Goal: Task Accomplishment & Management: Use online tool/utility

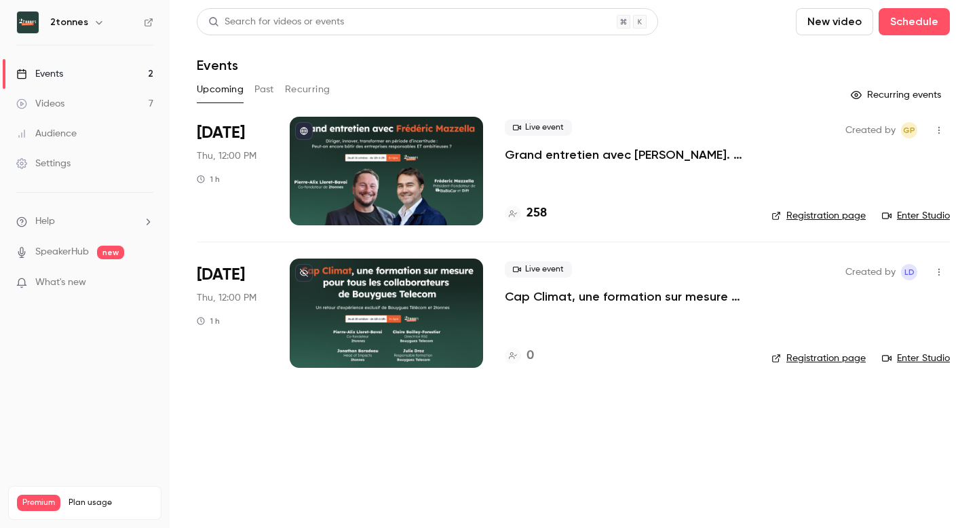
click at [574, 161] on p "Grand entretien avec [PERSON_NAME]. Diriger, innover, transformer en période d’…" at bounding box center [627, 155] width 245 height 16
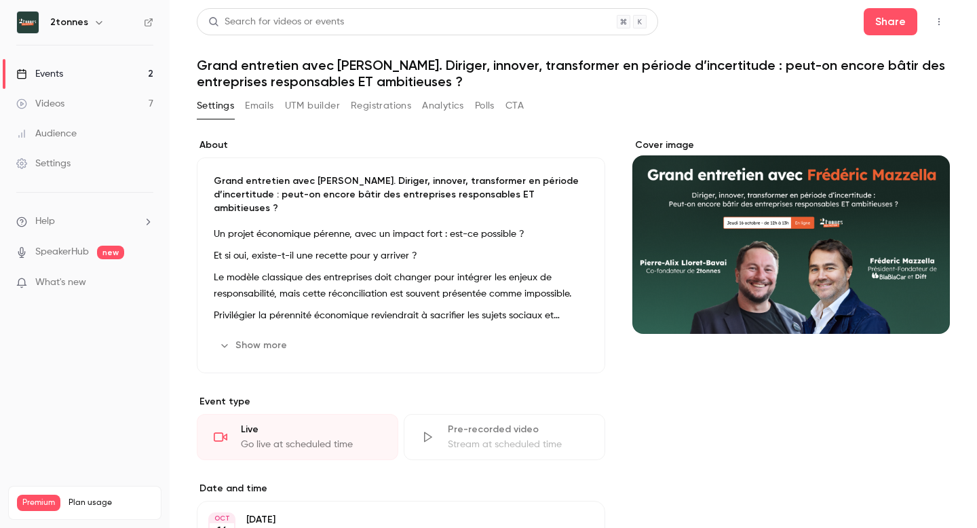
click at [300, 107] on button "UTM builder" at bounding box center [312, 106] width 55 height 22
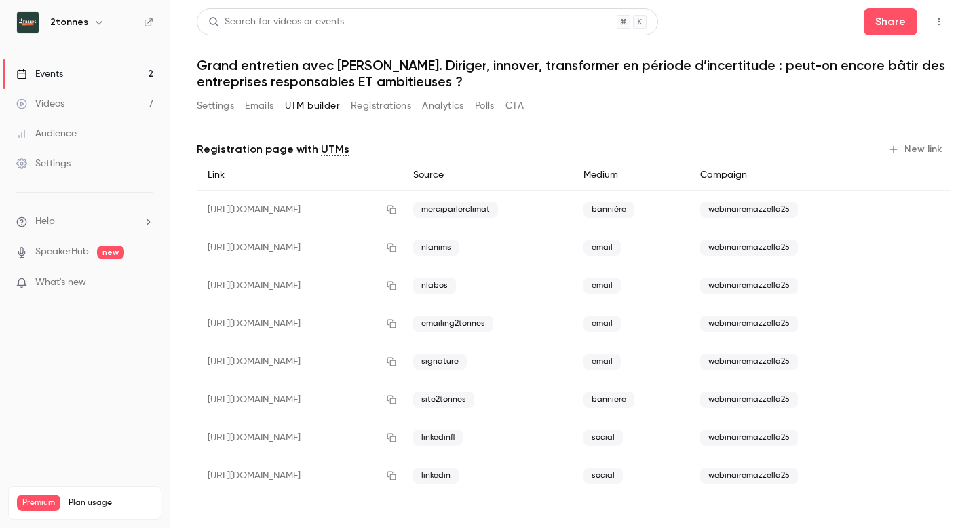
click at [913, 151] on button "New link" at bounding box center [916, 149] width 67 height 22
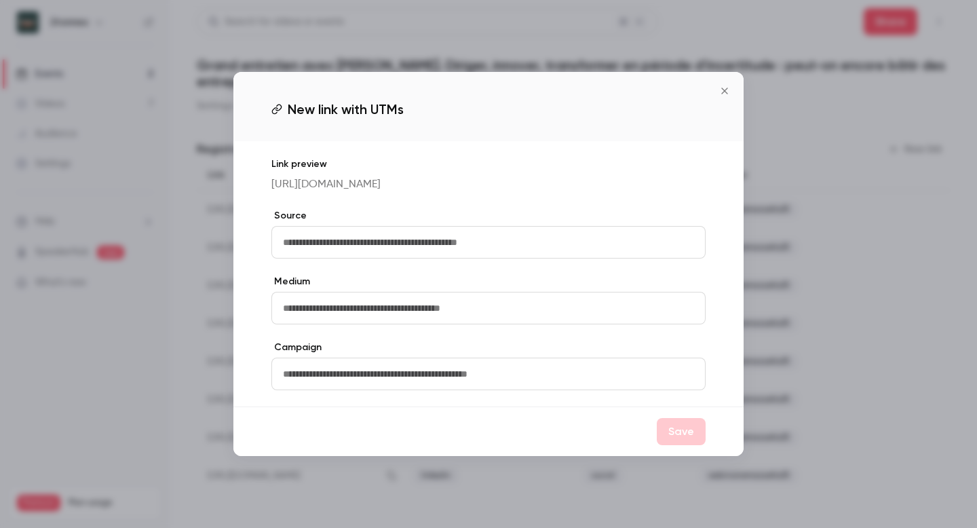
click at [439, 237] on input "text" at bounding box center [488, 242] width 434 height 33
type input "**********"
click at [421, 322] on input "text" at bounding box center [488, 308] width 434 height 33
click at [727, 85] on icon "Close" at bounding box center [725, 90] width 16 height 11
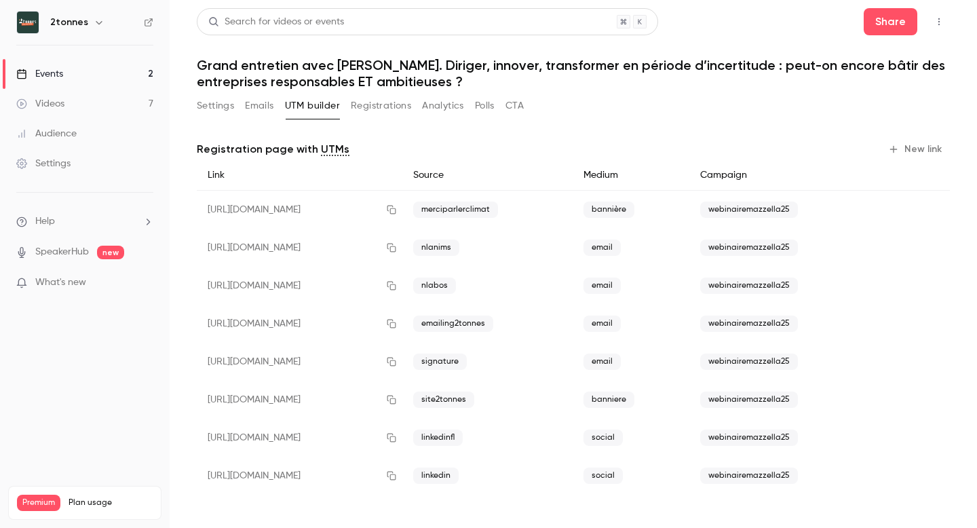
click at [909, 148] on button "New link" at bounding box center [916, 149] width 67 height 22
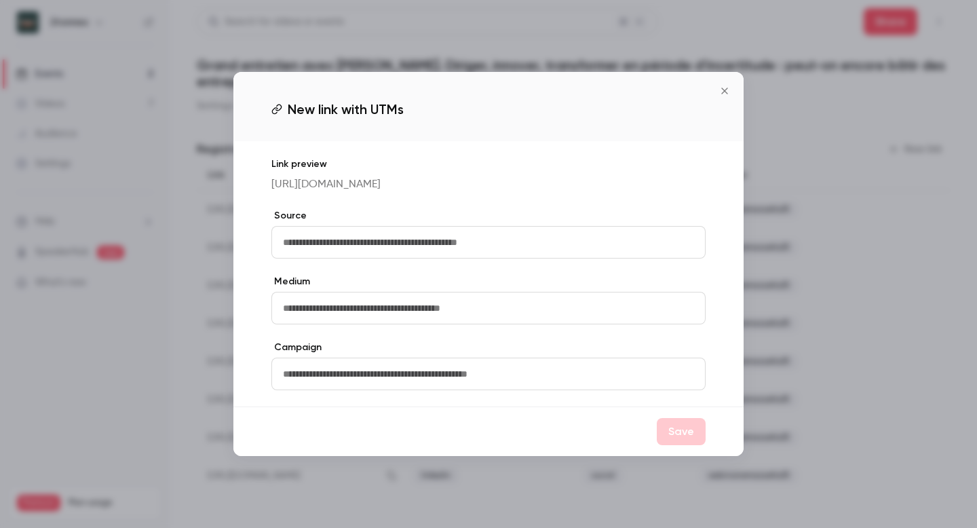
click at [439, 243] on input "text" at bounding box center [488, 242] width 434 height 33
type input "**********"
click at [326, 318] on input "text" at bounding box center [488, 308] width 434 height 33
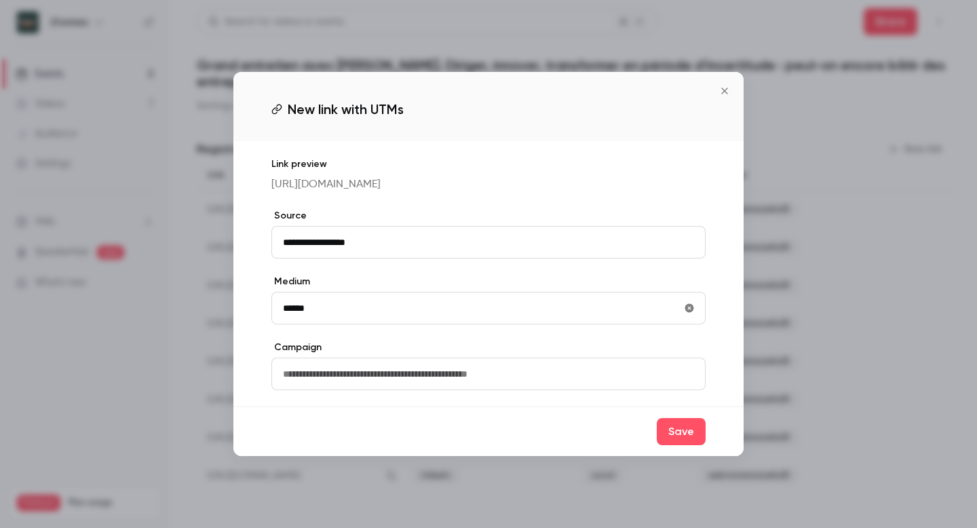
type input "******"
click at [306, 375] on input "text" at bounding box center [488, 374] width 434 height 33
type input "**********"
click at [687, 433] on button "Save" at bounding box center [681, 431] width 49 height 27
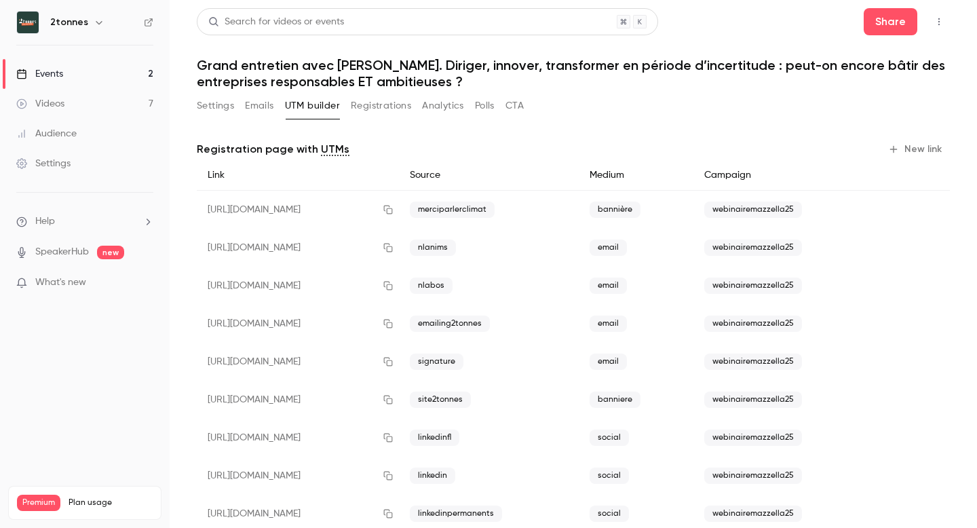
scroll to position [35, 0]
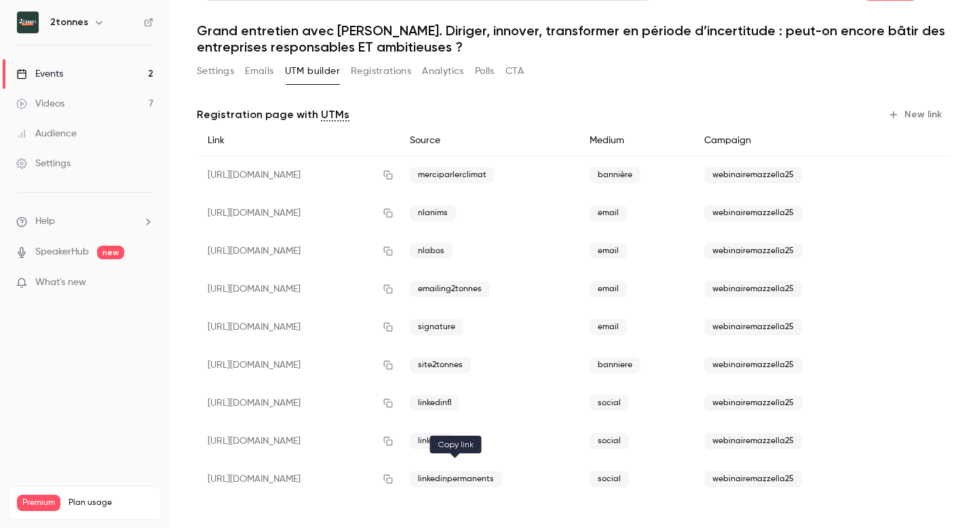
click at [394, 480] on icon "button" at bounding box center [388, 478] width 11 height 9
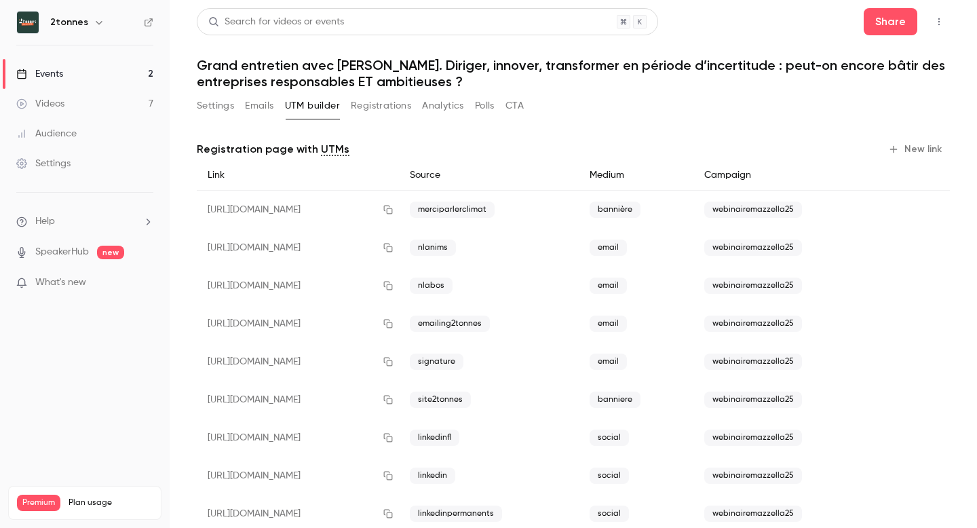
click at [256, 107] on button "Emails" at bounding box center [259, 106] width 28 height 22
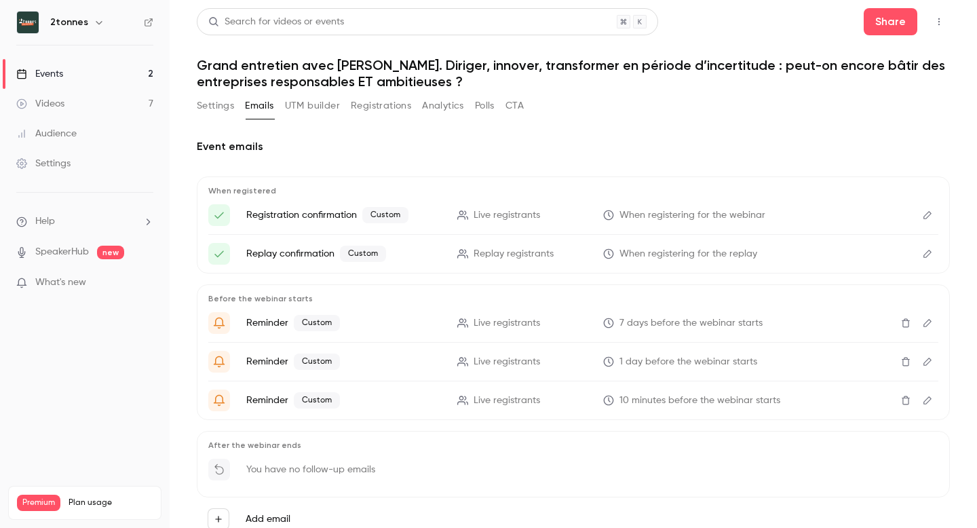
click at [213, 100] on button "Settings" at bounding box center [215, 106] width 37 height 22
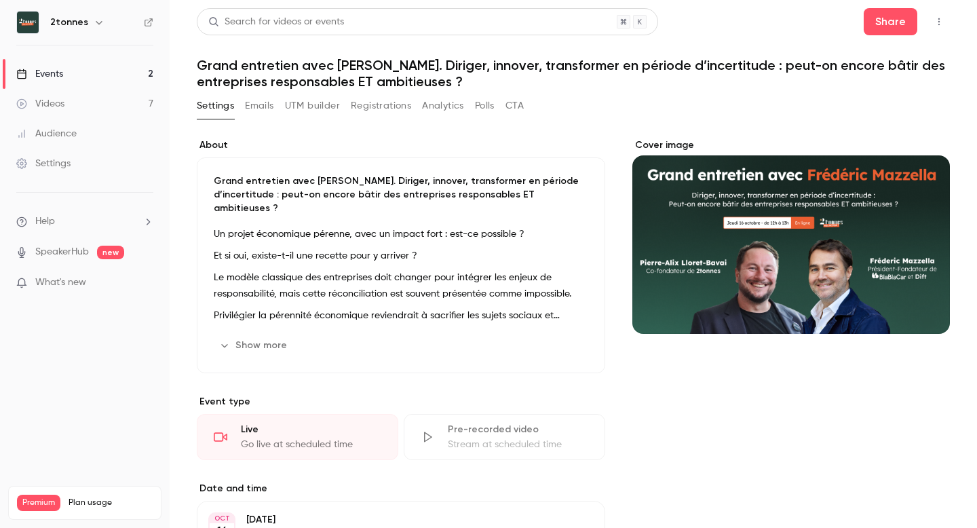
click at [259, 108] on button "Emails" at bounding box center [259, 106] width 28 height 22
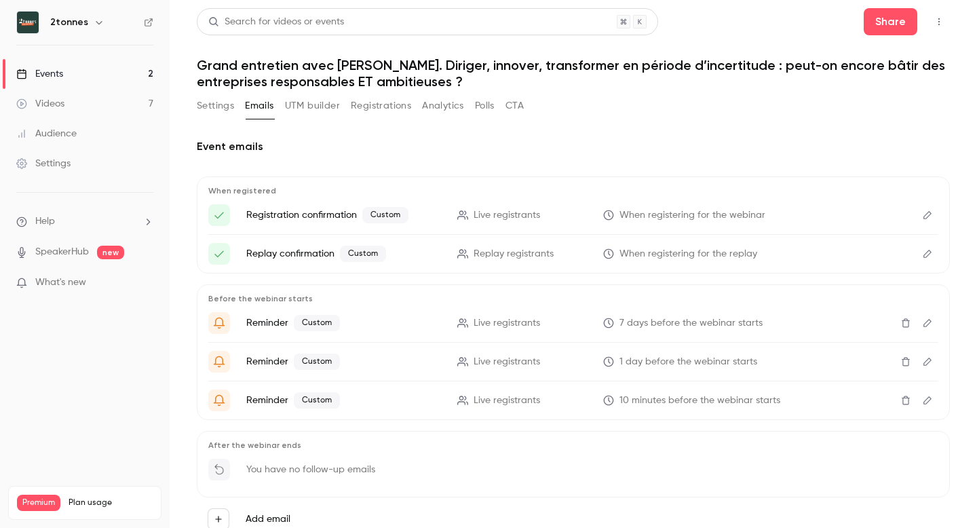
click at [303, 102] on button "UTM builder" at bounding box center [312, 106] width 55 height 22
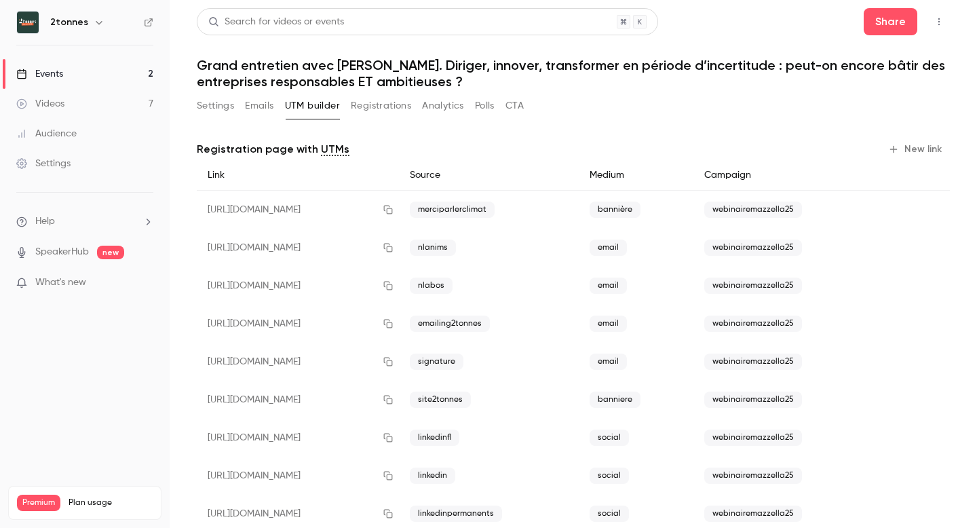
click at [381, 104] on button "Registrations" at bounding box center [381, 106] width 60 height 22
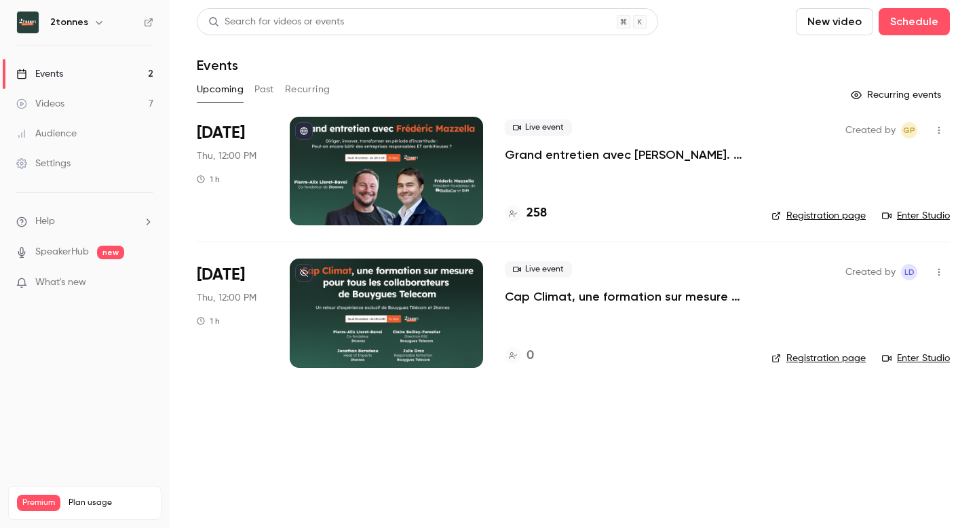
click at [360, 148] on div at bounding box center [386, 171] width 193 height 109
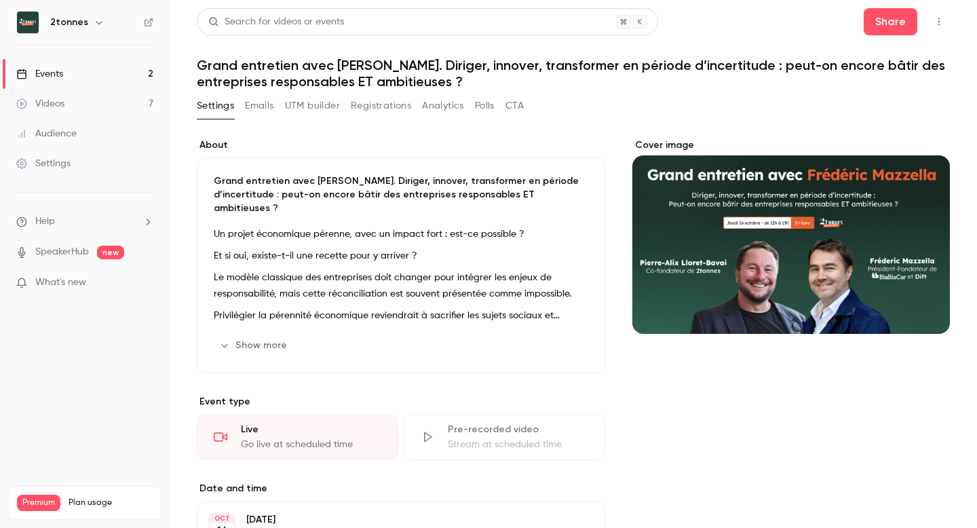
click at [321, 112] on button "UTM builder" at bounding box center [312, 106] width 55 height 22
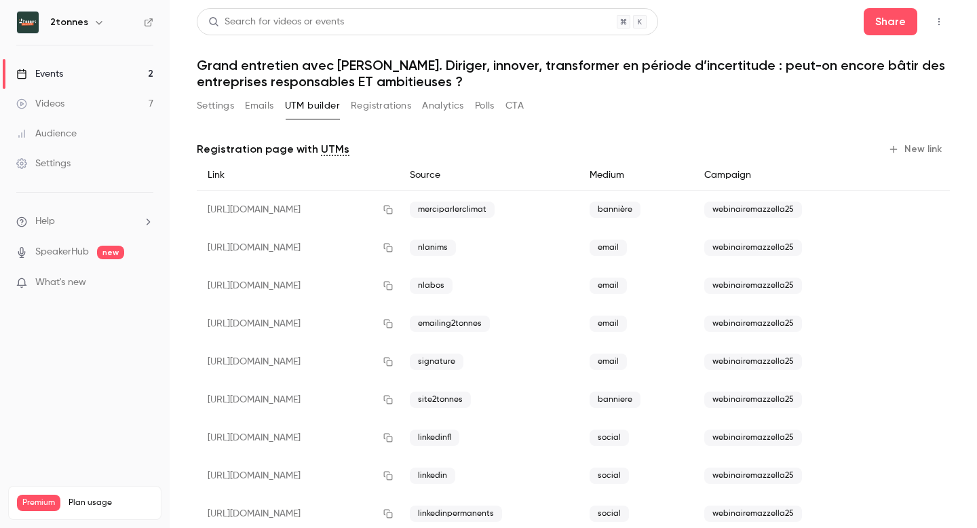
click at [384, 107] on button "Registrations" at bounding box center [381, 106] width 60 height 22
